Goal: Find specific page/section: Find specific page/section

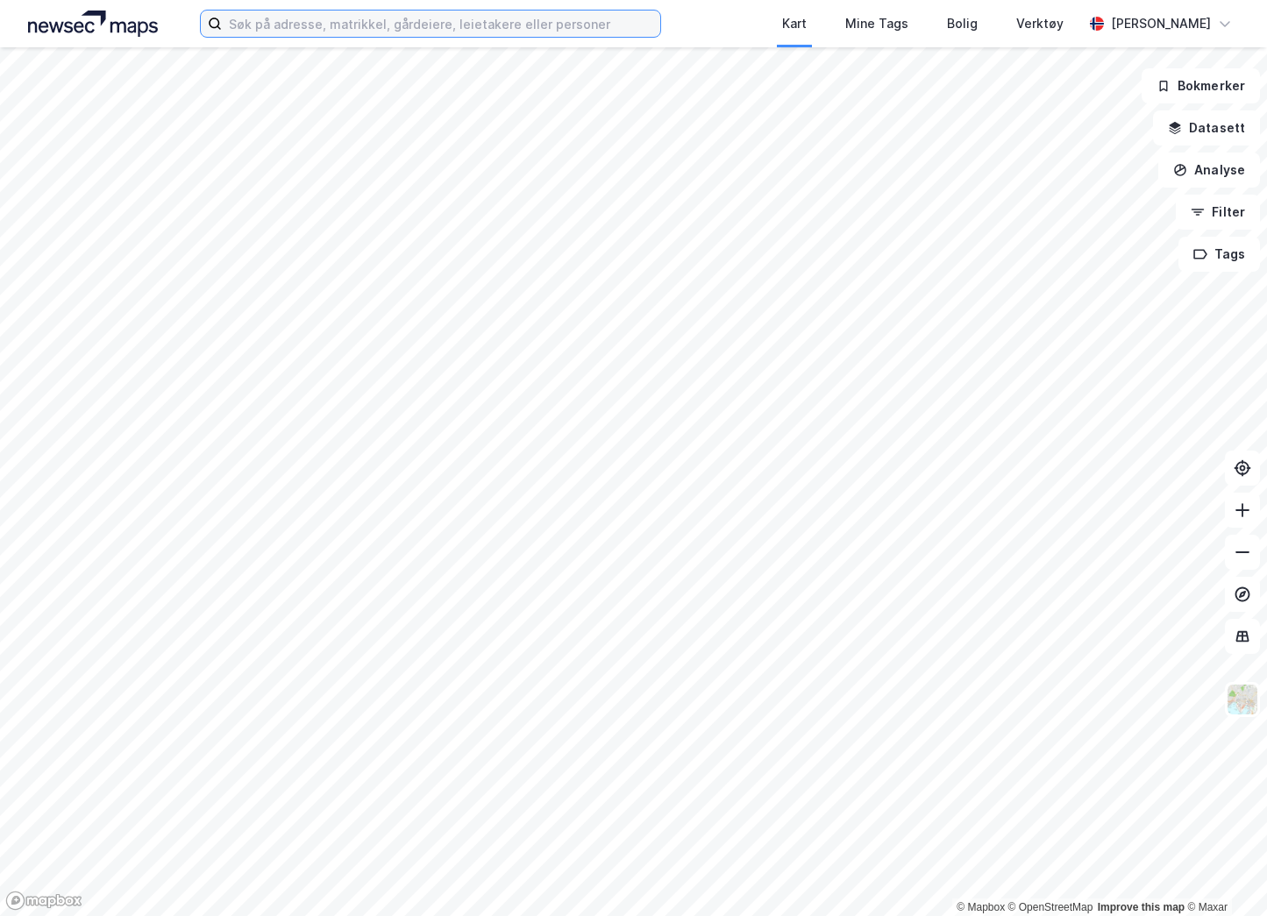
click at [317, 26] on input at bounding box center [441, 24] width 438 height 26
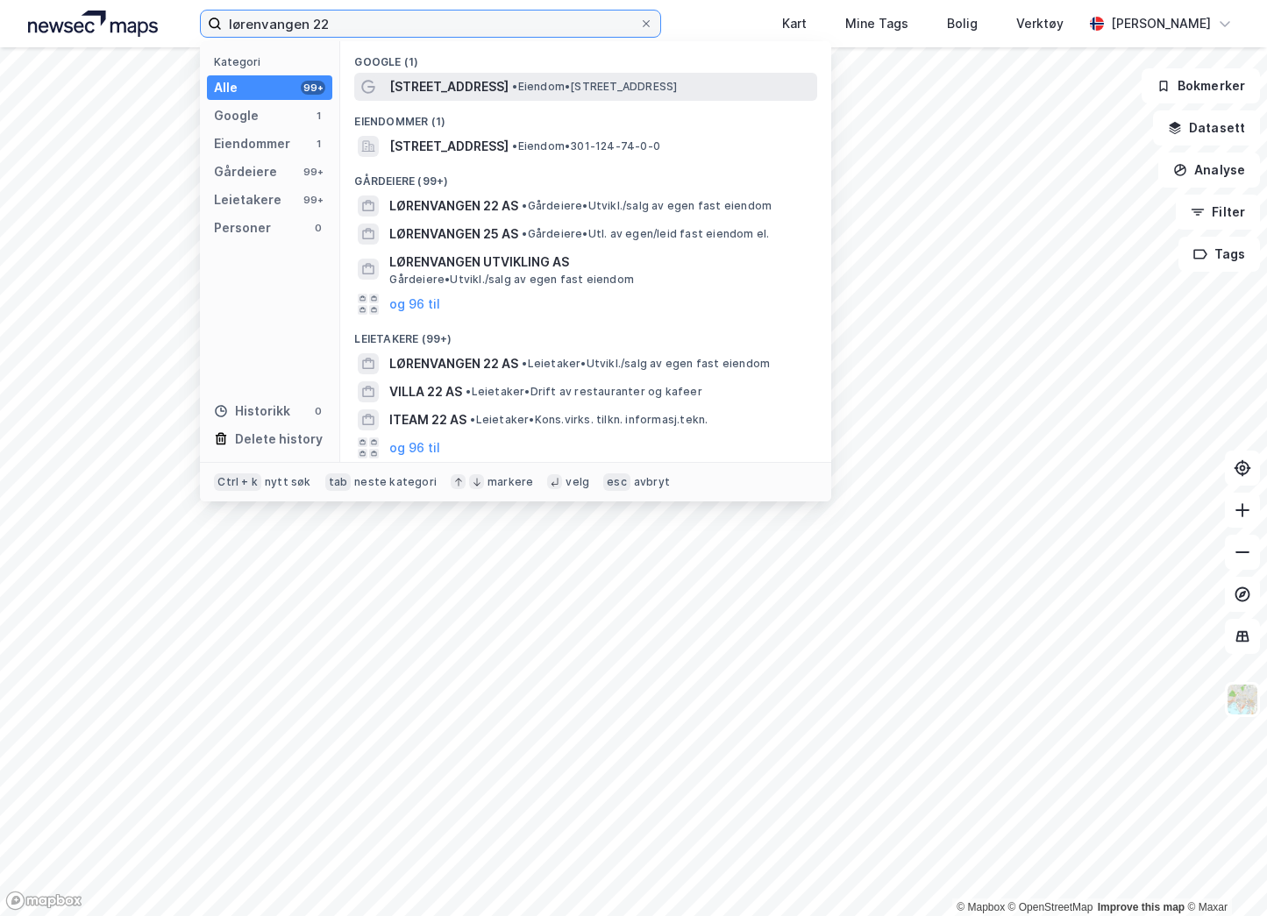
type input "lørenvangen 22"
